Goal: Consume media (video, audio)

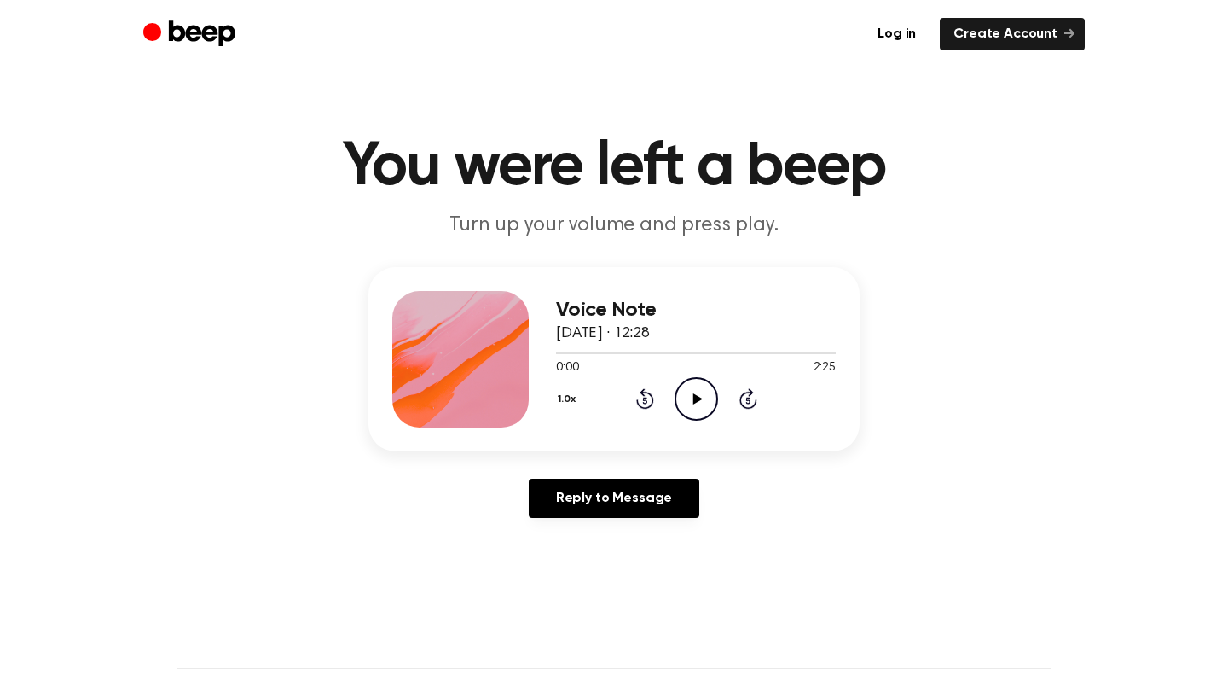
click at [700, 404] on icon "Play Audio" at bounding box center [697, 399] width 44 height 44
click at [567, 391] on button "1.0x" at bounding box center [569, 399] width 26 height 29
click at [588, 556] on span "1.5x" at bounding box center [583, 565] width 21 height 18
click at [687, 386] on icon "Pause Audio" at bounding box center [697, 399] width 44 height 44
